Goal: Transaction & Acquisition: Purchase product/service

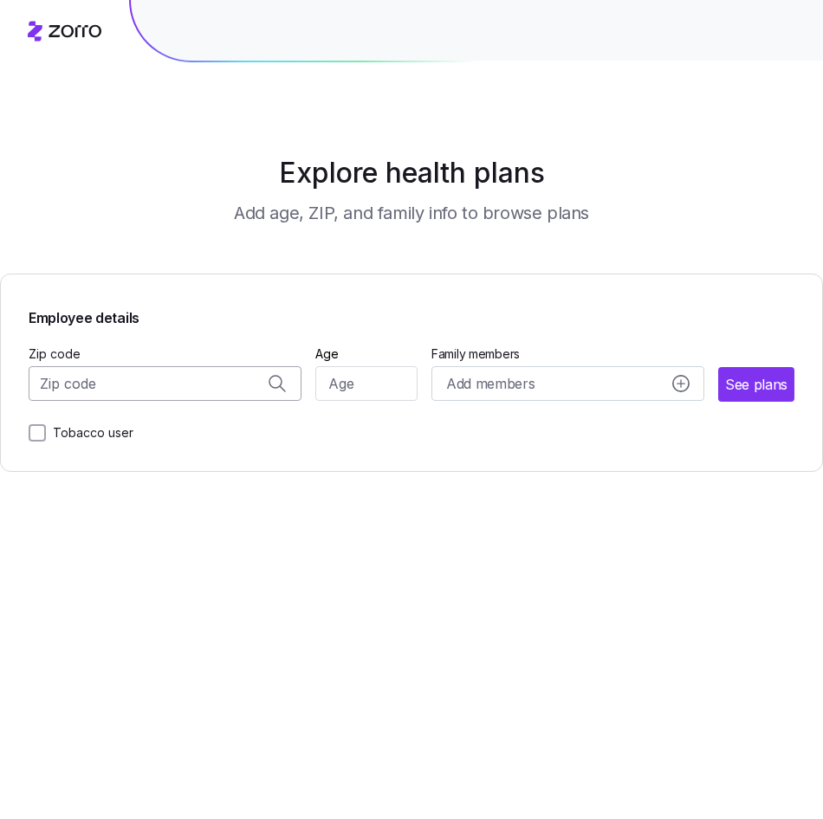
click at [149, 396] on input "Zip code" at bounding box center [165, 383] width 273 height 35
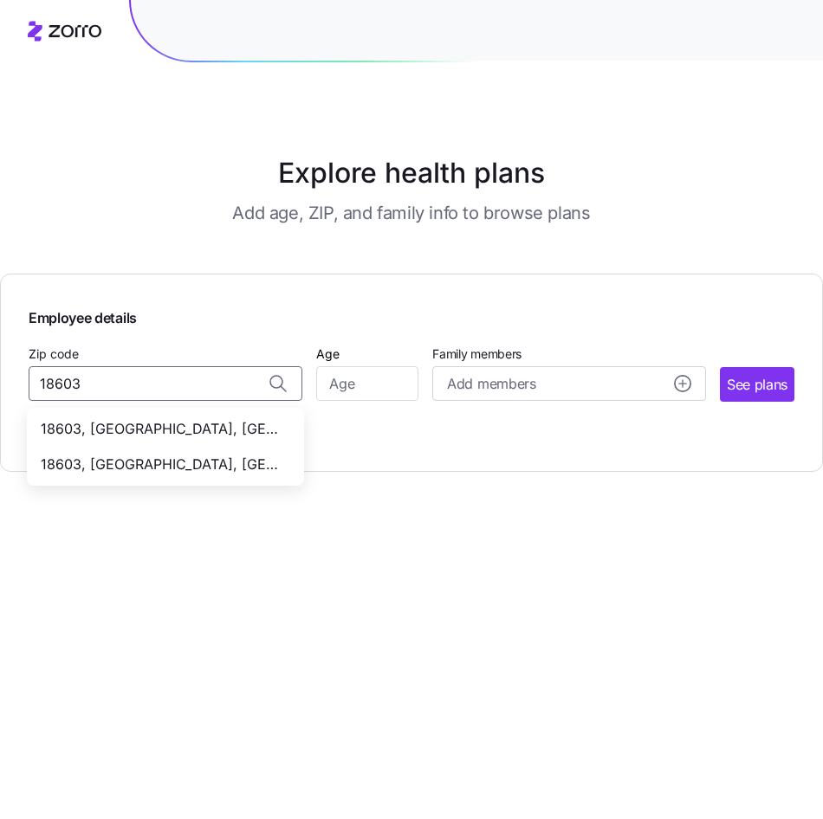
click at [147, 430] on span "18603, [GEOGRAPHIC_DATA], [GEOGRAPHIC_DATA]" at bounding box center [162, 429] width 242 height 22
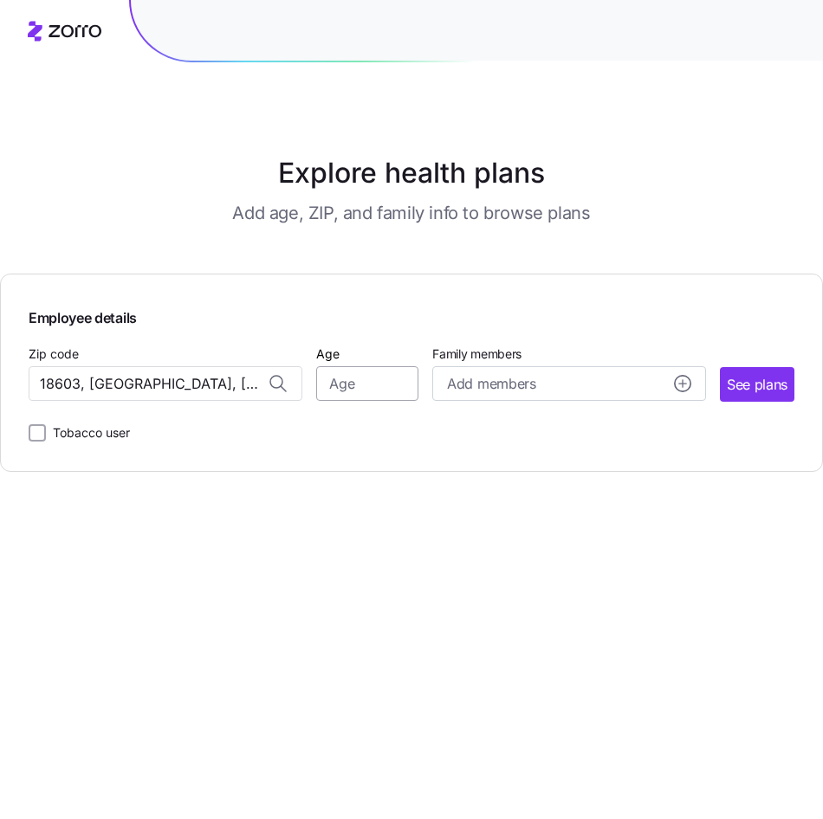
type input "18603, [GEOGRAPHIC_DATA], [GEOGRAPHIC_DATA]"
click at [358, 389] on input "Age" at bounding box center [367, 383] width 102 height 35
type input "42"
click at [675, 383] on circle "add icon" at bounding box center [683, 384] width 16 height 16
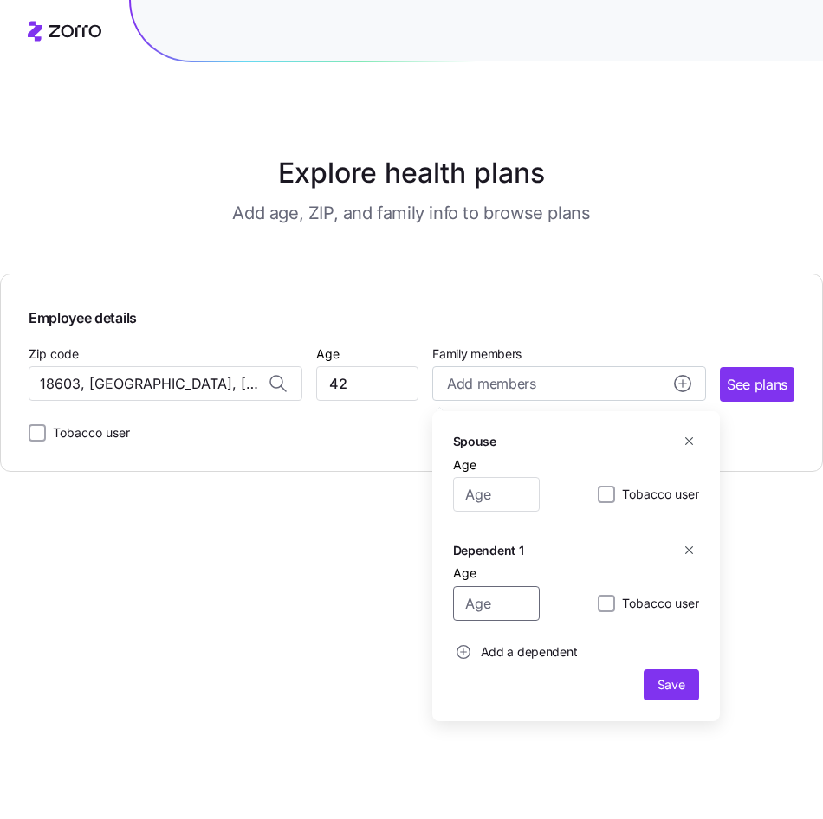
click at [494, 606] on input "Age" at bounding box center [496, 603] width 87 height 35
type input "19"
click at [665, 688] on span "Save" at bounding box center [671, 684] width 28 height 17
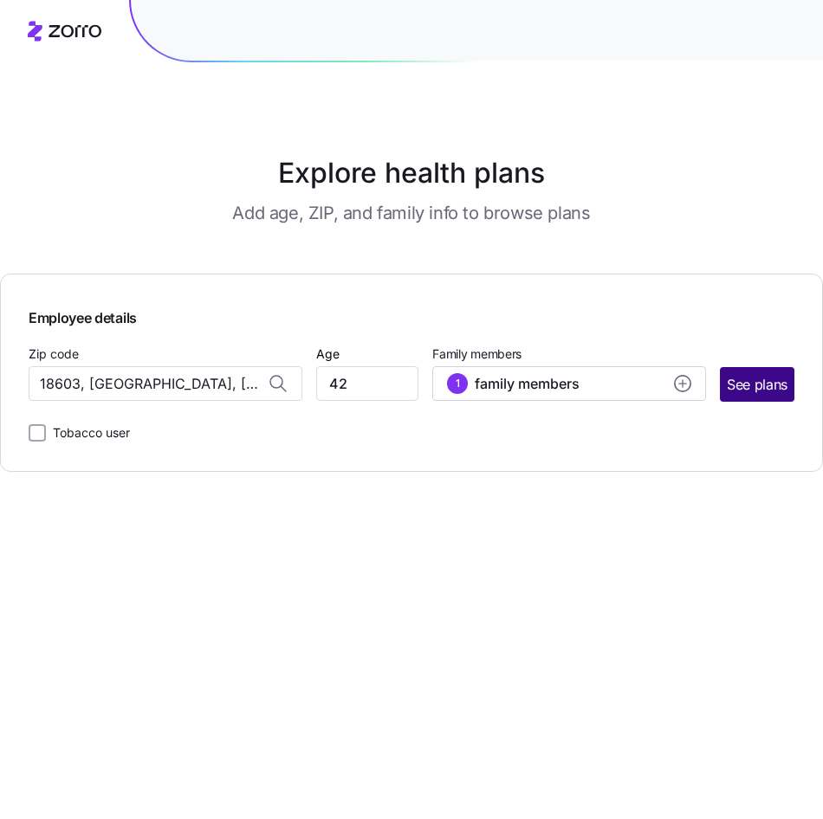
click at [756, 380] on span "See plans" at bounding box center [757, 385] width 61 height 22
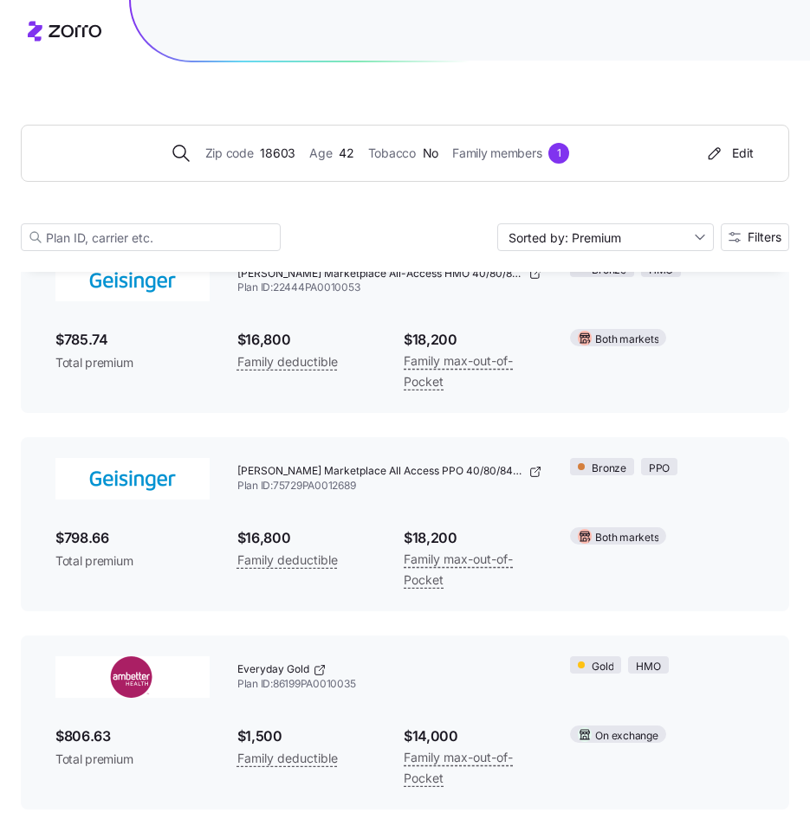
scroll to position [3734, 0]
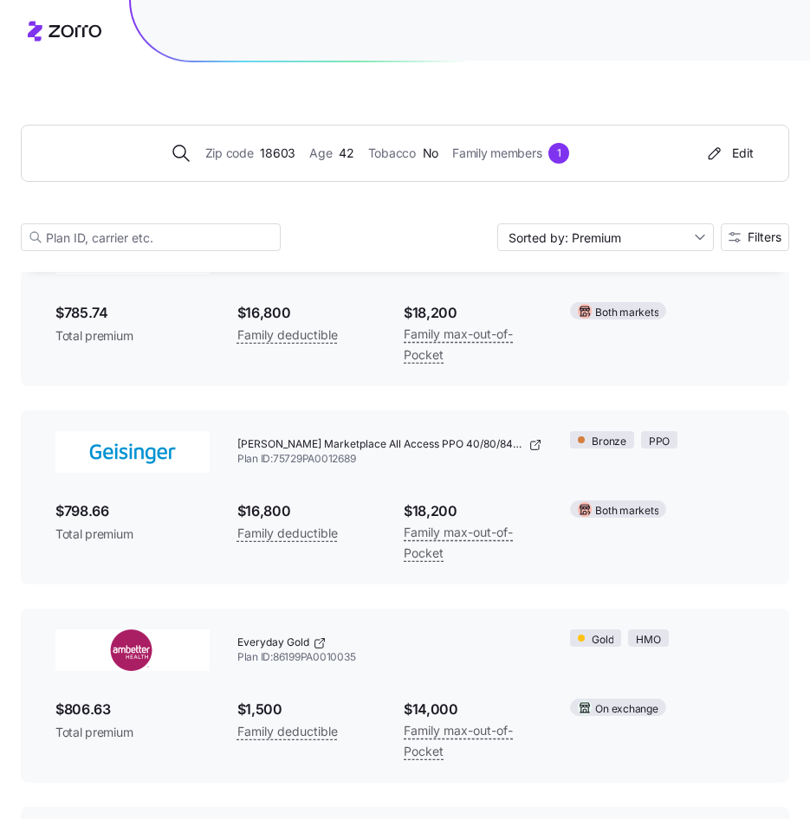
click at [289, 675] on div "Everyday Gold Plan ID: 86199PA0010035" at bounding box center [389, 650] width 333 height 69
click at [232, 656] on div "Everyday Gold Plan ID: 86199PA0010035" at bounding box center [389, 650] width 333 height 69
drag, startPoint x: 127, startPoint y: 600, endPoint x: 139, endPoint y: 637, distance: 39.2
click at [140, 637] on img at bounding box center [132, 651] width 154 height 42
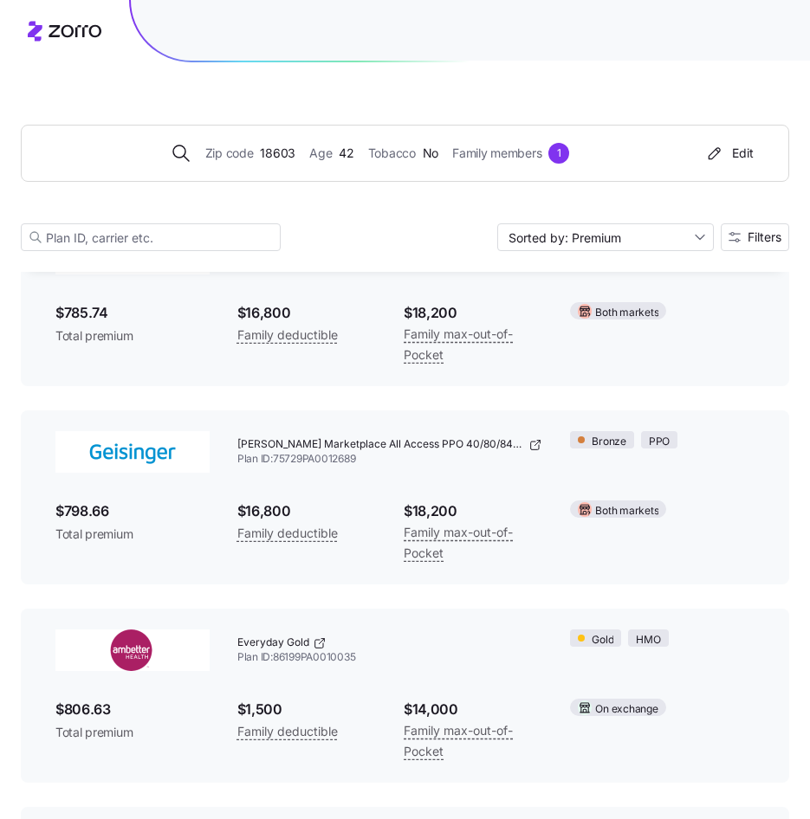
click at [117, 496] on div "$798.66 Total premium" at bounding box center [133, 522] width 182 height 70
click at [139, 476] on div at bounding box center [133, 451] width 182 height 69
click at [150, 469] on div at bounding box center [133, 451] width 182 height 69
click at [153, 467] on img at bounding box center [132, 452] width 154 height 42
click at [174, 464] on img at bounding box center [132, 452] width 154 height 42
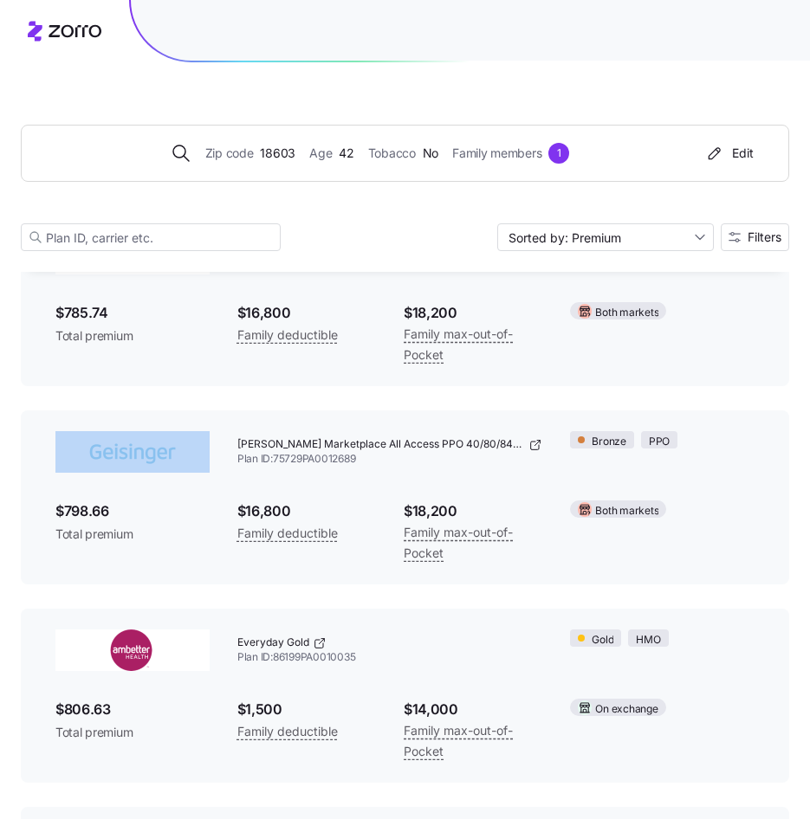
click at [163, 463] on img at bounding box center [132, 452] width 154 height 42
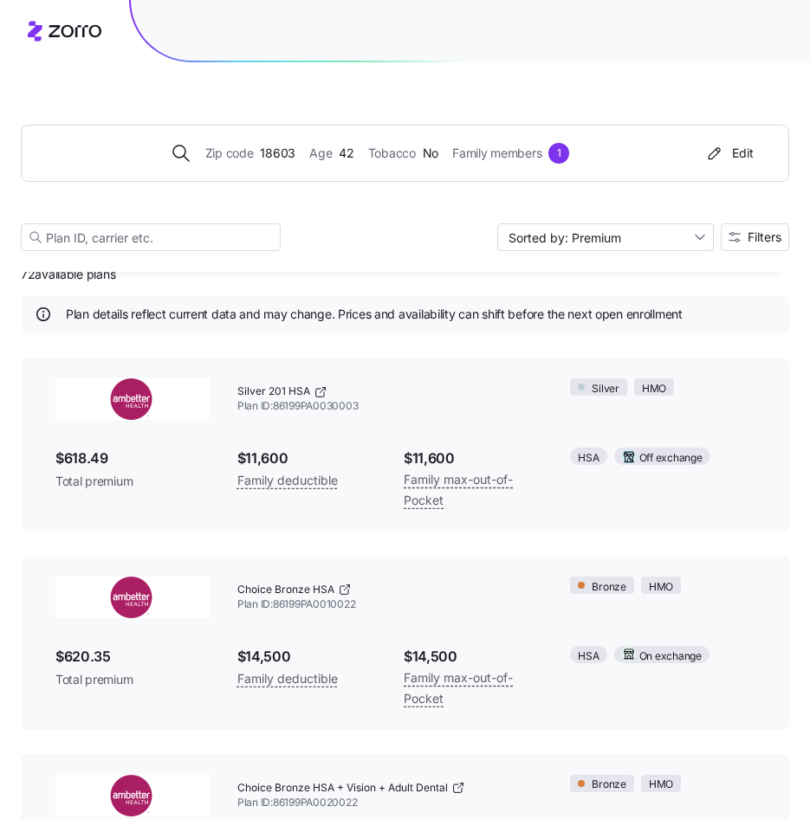
scroll to position [0, 0]
